Goal: Task Accomplishment & Management: Complete application form

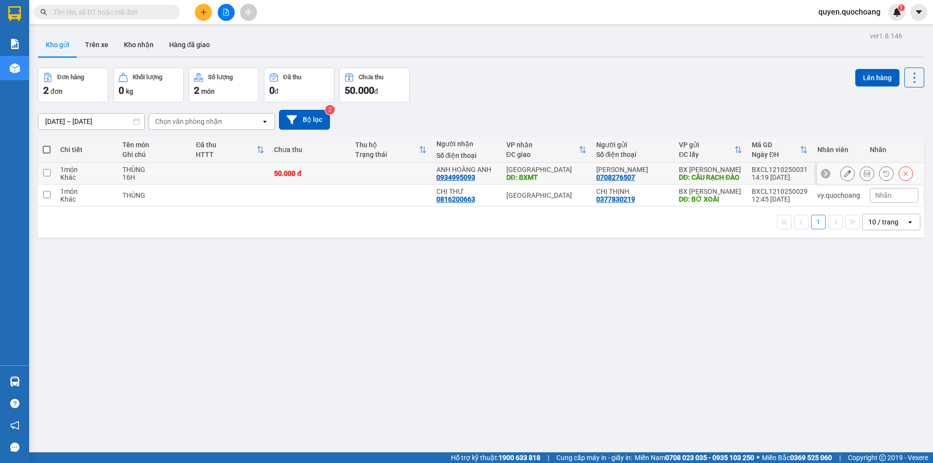
click at [863, 177] on icon at bounding box center [866, 173] width 7 height 7
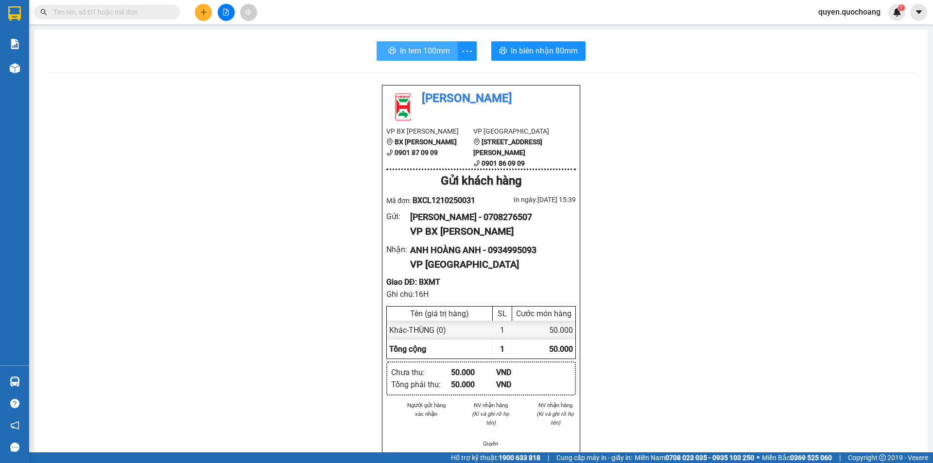
click at [413, 51] on span "In tem 100mm" at bounding box center [425, 51] width 50 height 12
click at [531, 52] on span "In biên nhận 80mm" at bounding box center [542, 51] width 67 height 12
click at [424, 51] on span "In tem 100mm" at bounding box center [423, 51] width 50 height 12
click at [206, 13] on icon "plus" at bounding box center [203, 12] width 7 height 7
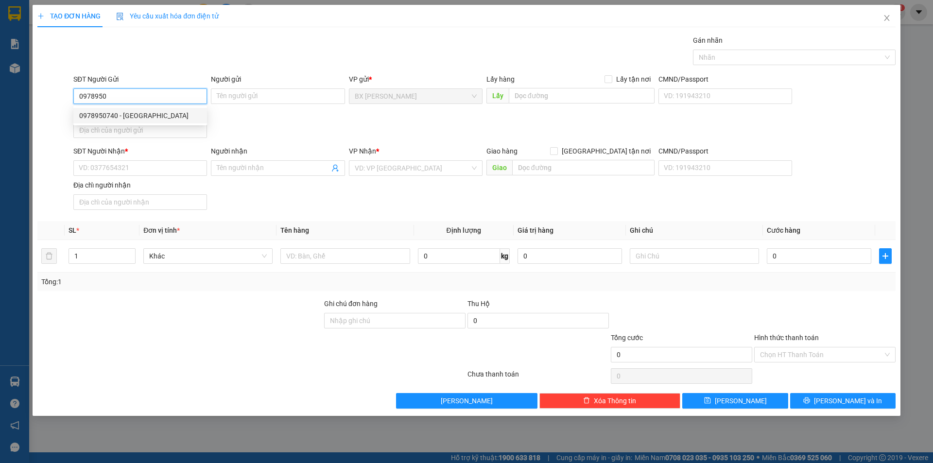
click at [96, 114] on div "0978950740 - [GEOGRAPHIC_DATA]" at bounding box center [140, 115] width 122 height 11
type input "0978950740"
type input "[PERSON_NAME]"
type input "0978950740"
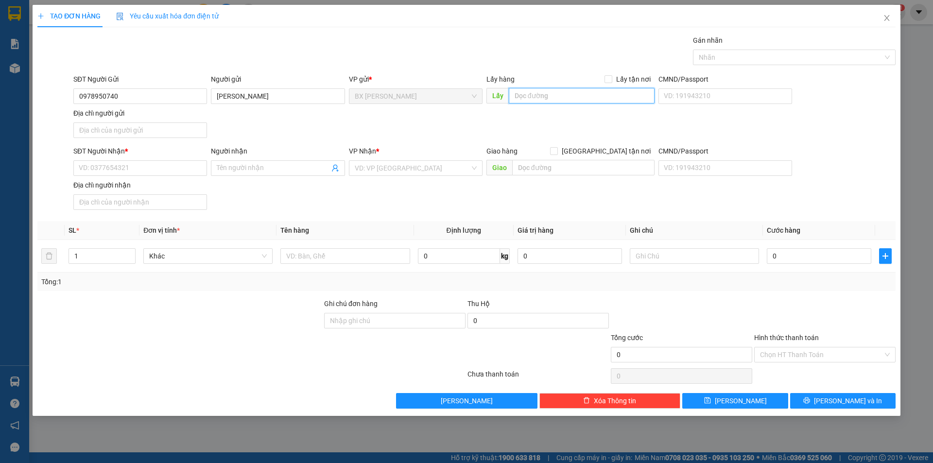
click at [527, 102] on input "text" at bounding box center [582, 96] width 146 height 16
type input "CX CẦU CẢI SẬY"
click at [184, 163] on input "SĐT Người Nhận *" at bounding box center [140, 168] width 134 height 16
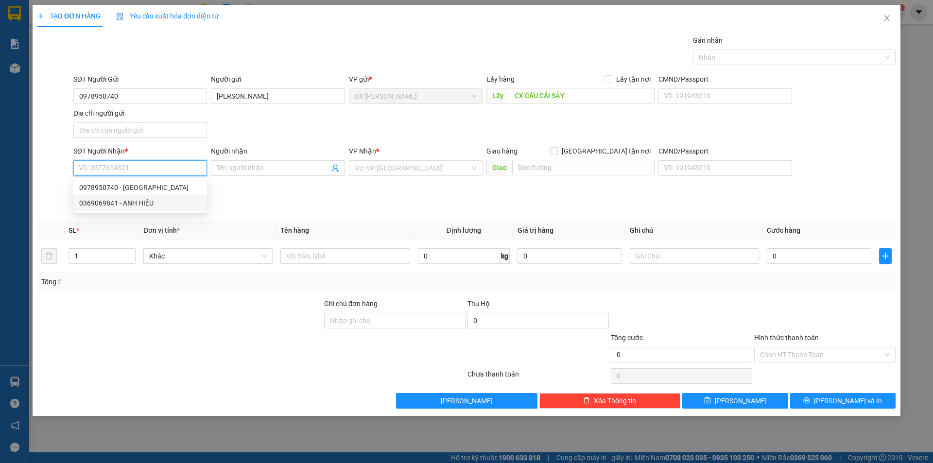
click at [154, 204] on div "0369069841 - ANH HIẾU" at bounding box center [140, 203] width 122 height 11
type input "0369069841"
type input "ANH HIẾU"
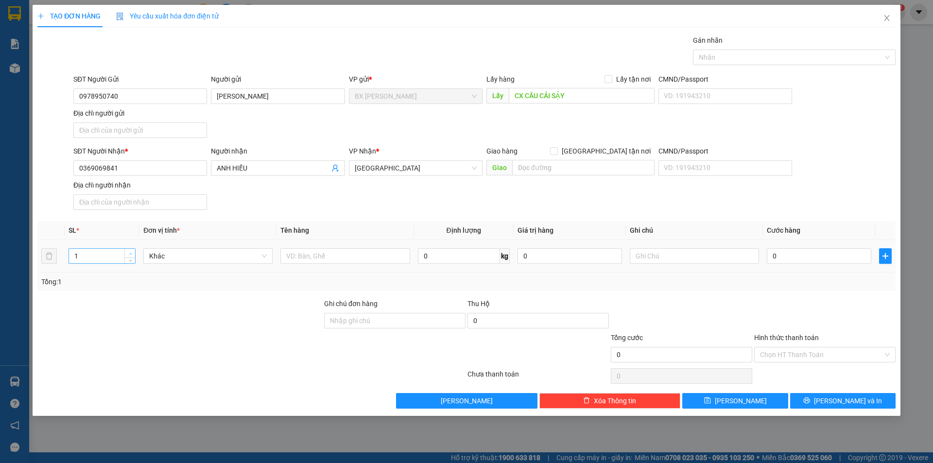
type input "2"
click at [126, 253] on span "Increase Value" at bounding box center [129, 253] width 11 height 9
click at [306, 258] on input "text" at bounding box center [344, 256] width 129 height 16
type input "THÙNG"
click at [548, 170] on input "text" at bounding box center [583, 168] width 142 height 16
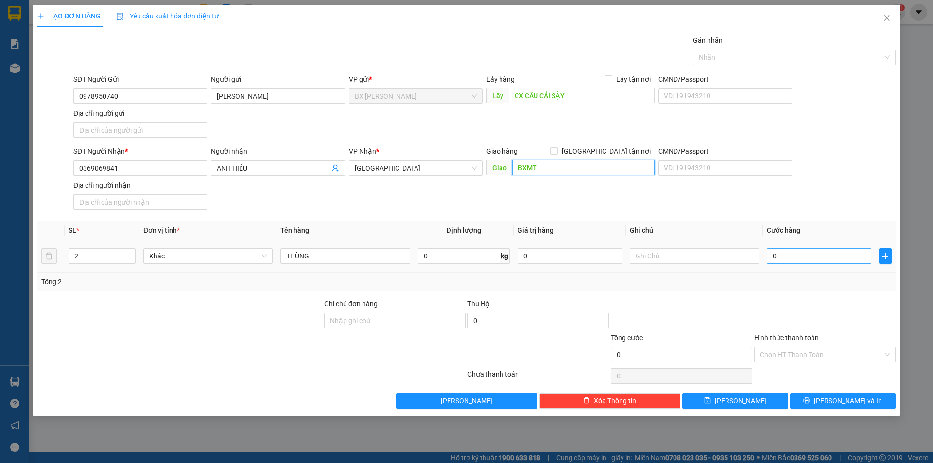
type input "BXMT"
click at [780, 258] on input "0" at bounding box center [818, 256] width 104 height 16
type input "1"
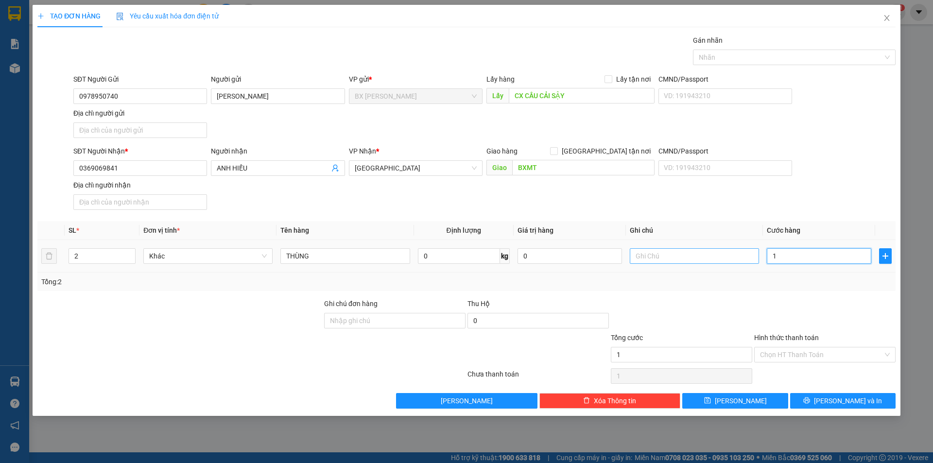
type input "12"
type input "120"
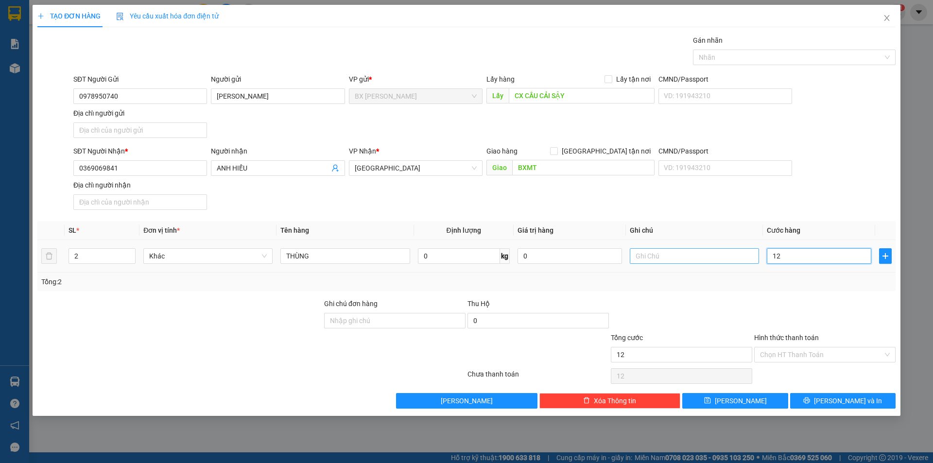
type input "120"
type input "120.000"
click at [785, 350] on input "Hình thức thanh toán" at bounding box center [821, 354] width 123 height 15
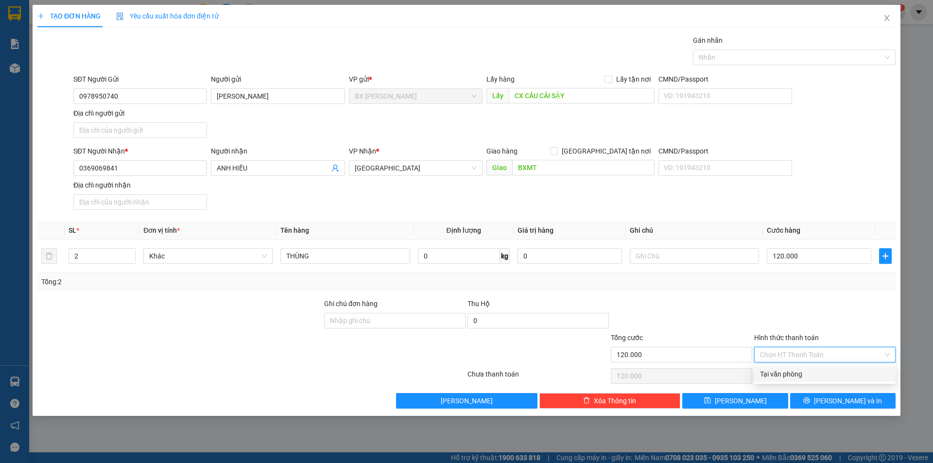
click at [795, 368] on div "Tại văn phòng" at bounding box center [824, 374] width 141 height 16
type input "0"
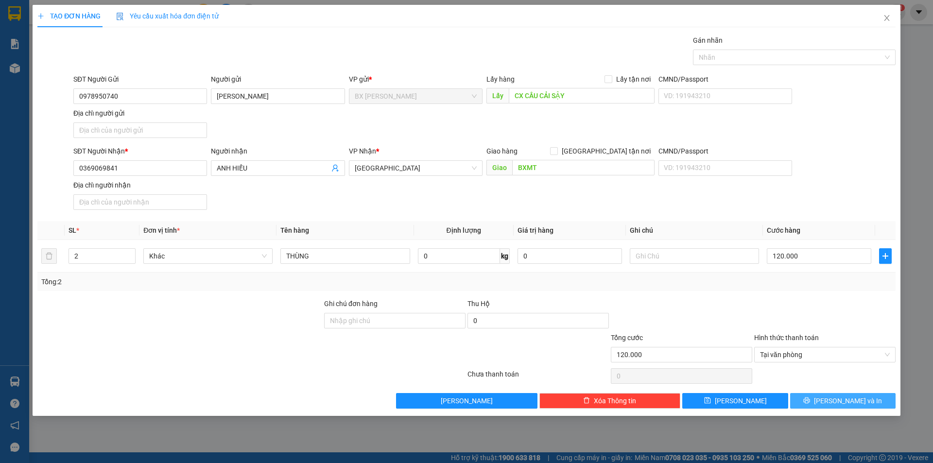
click at [811, 396] on button "[PERSON_NAME] và In" at bounding box center [842, 401] width 105 height 16
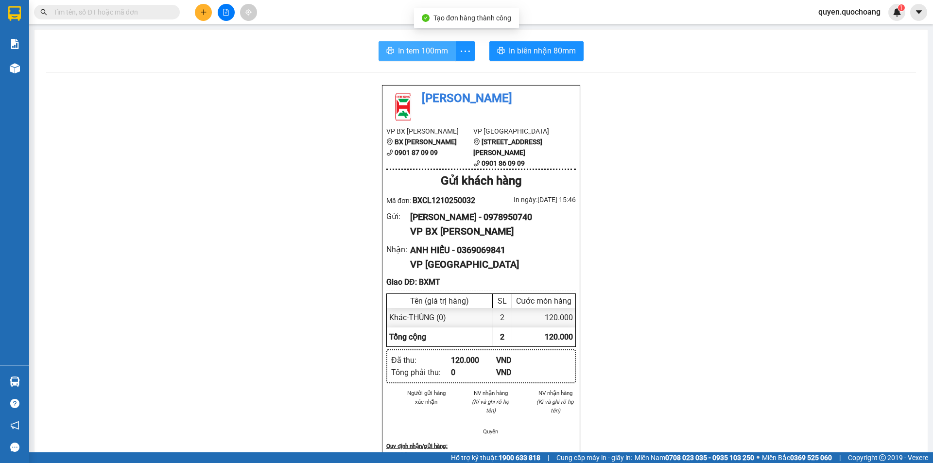
click at [400, 50] on span "In tem 100mm" at bounding box center [423, 51] width 50 height 12
click at [416, 54] on span "In tem 100mm" at bounding box center [423, 51] width 50 height 12
